Goal: Answer question/provide support

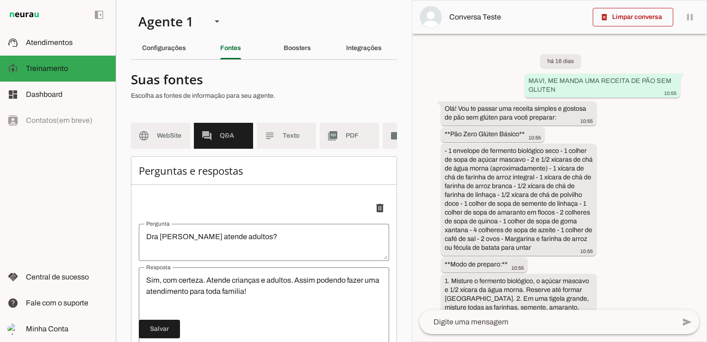
scroll to position [9179, 0]
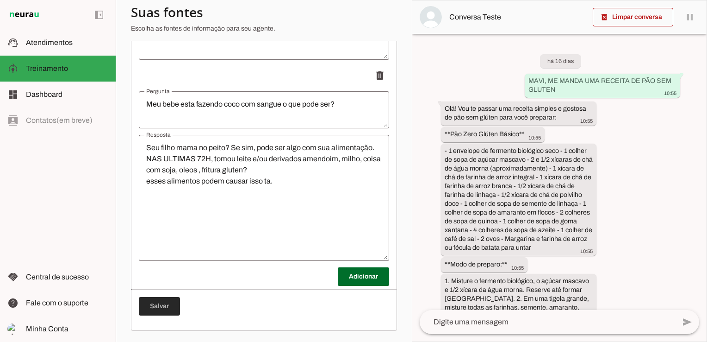
click at [159, 313] on span at bounding box center [159, 306] width 41 height 22
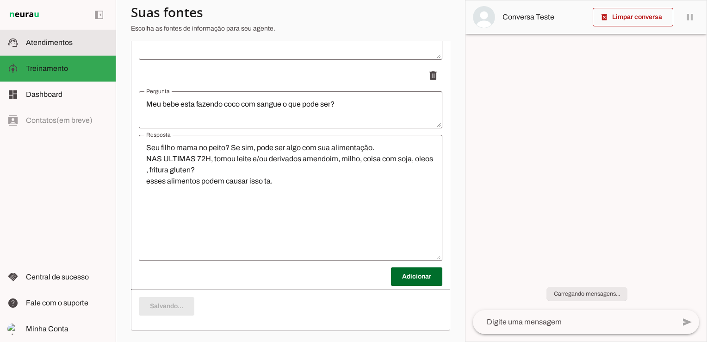
click at [66, 43] on span "Atendimentos" at bounding box center [49, 42] width 47 height 8
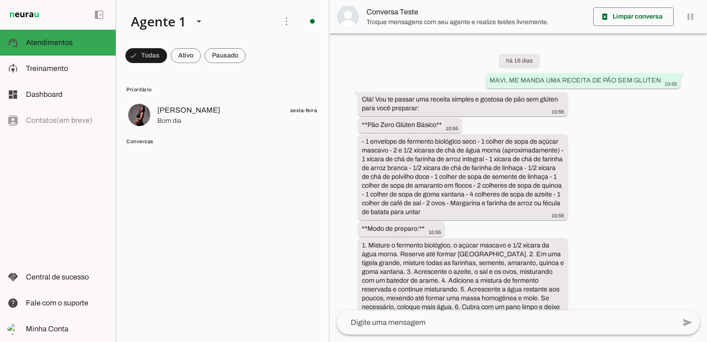
scroll to position [2311, 0]
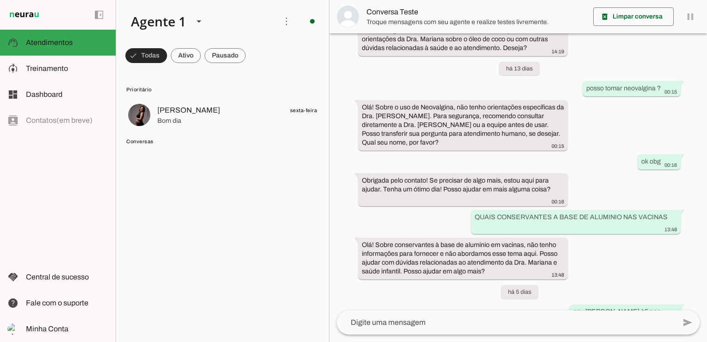
click at [149, 60] on span at bounding box center [146, 55] width 42 height 22
